Goal: Entertainment & Leisure: Consume media (video, audio)

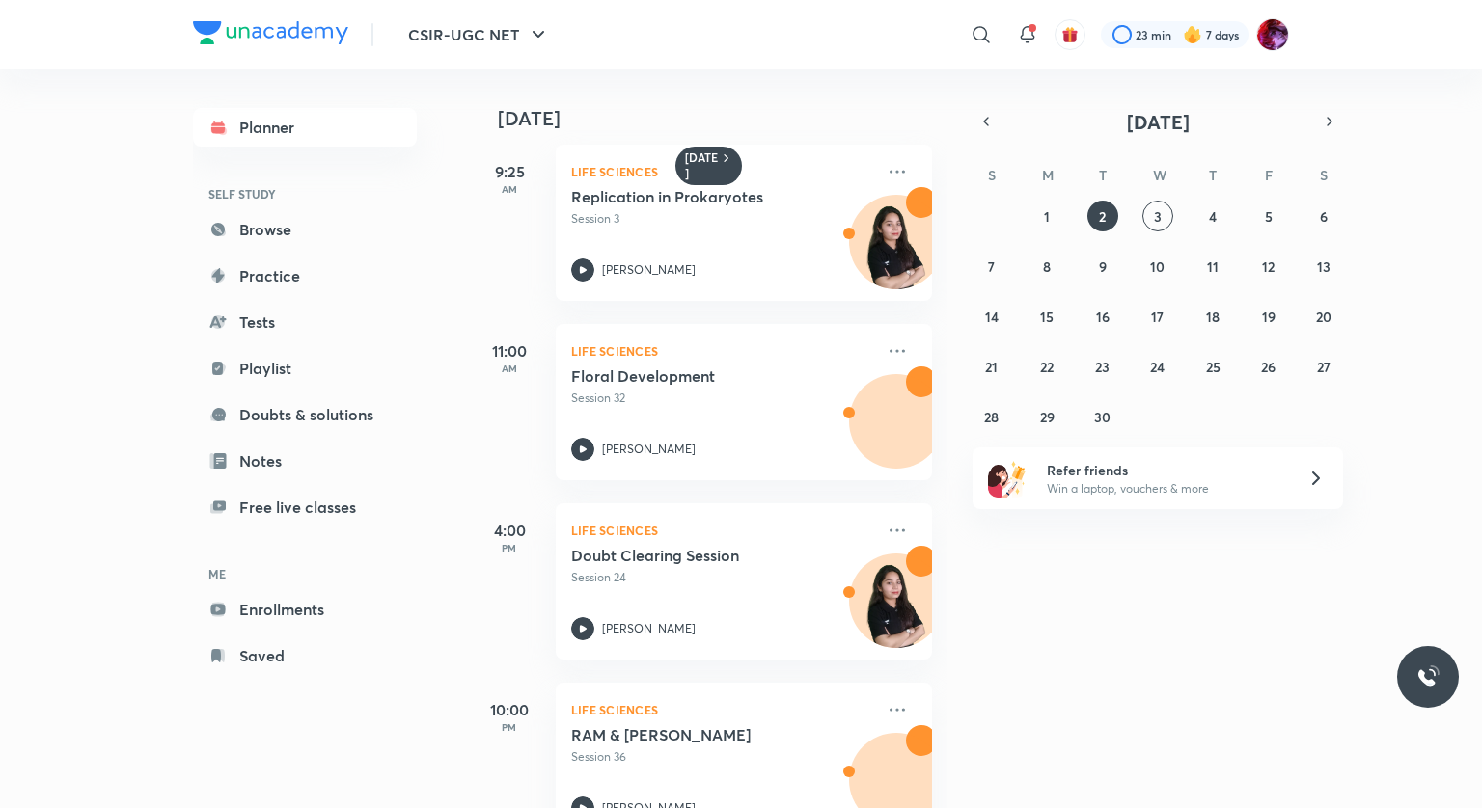
scroll to position [250, 0]
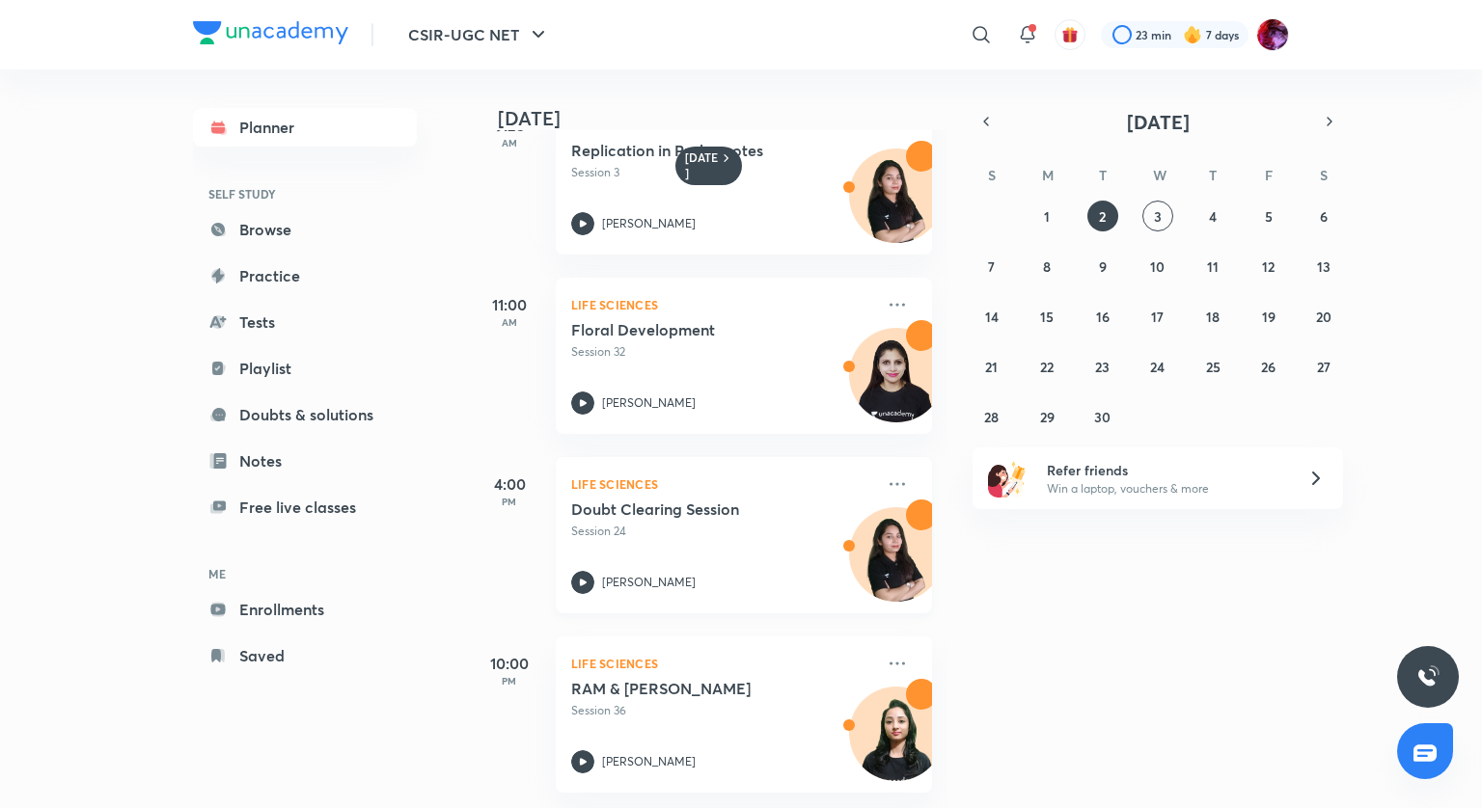
click at [579, 575] on icon at bounding box center [582, 582] width 23 height 23
